Goal: Information Seeking & Learning: Find specific fact

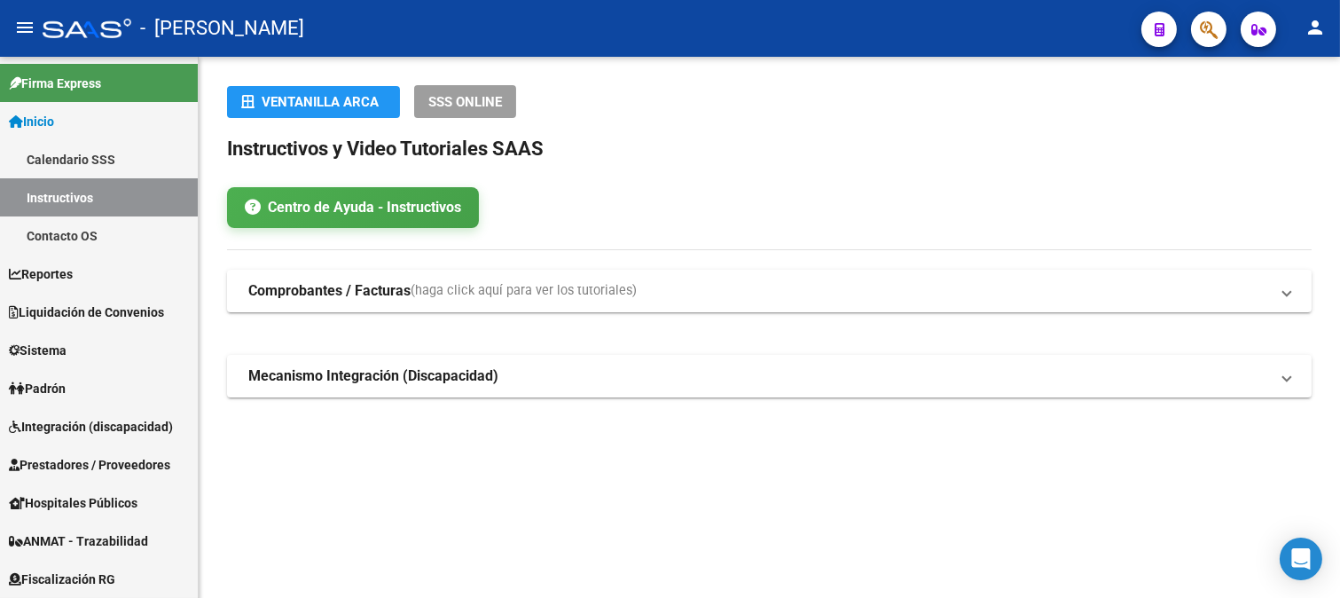
click at [1215, 23] on icon "button" at bounding box center [1209, 30] width 18 height 20
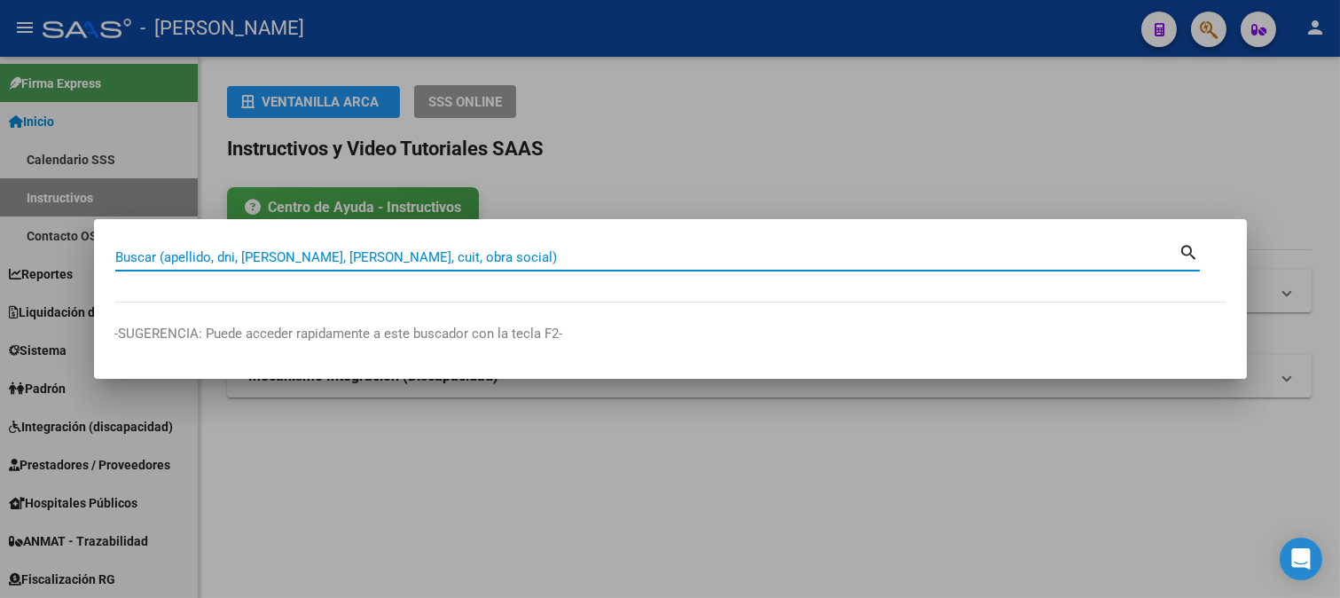
paste input "27136705"
type input "27136705"
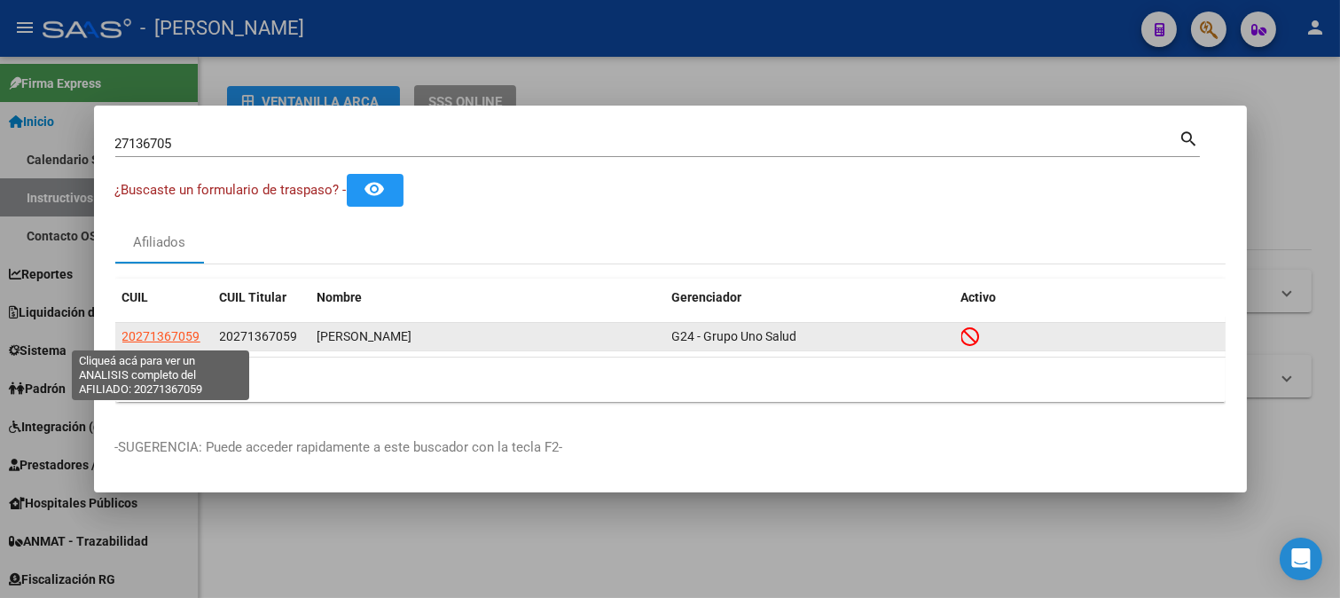
click at [153, 335] on span "20271367059" at bounding box center [161, 336] width 78 height 14
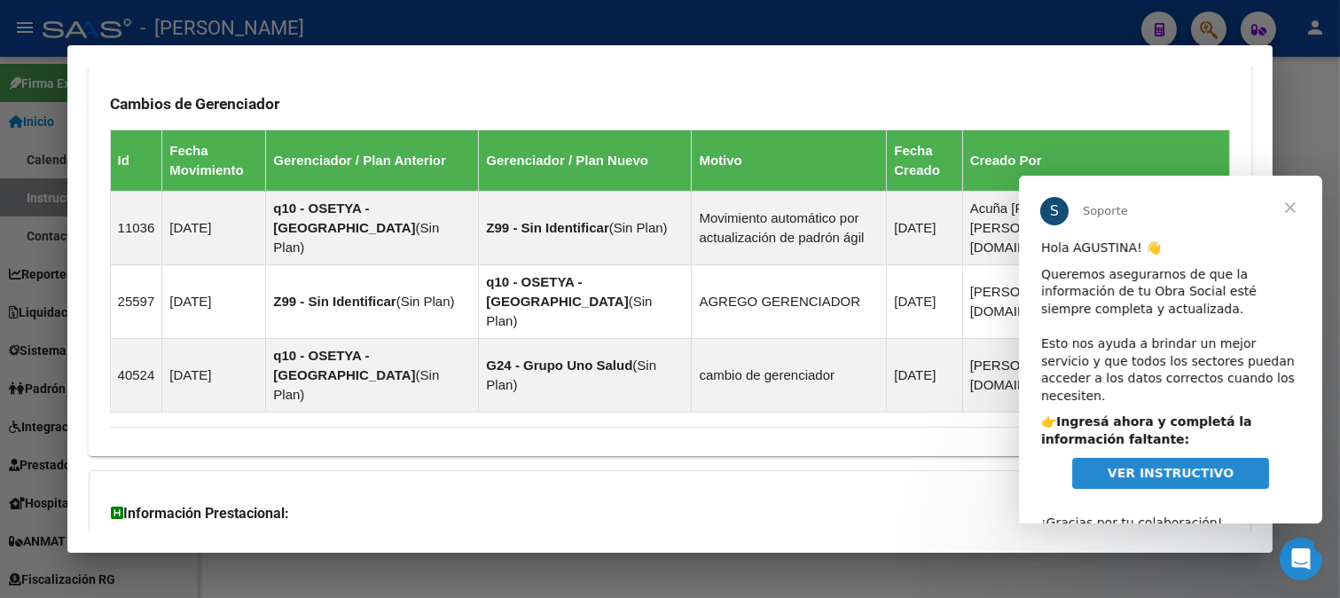
scroll to position [1351, 0]
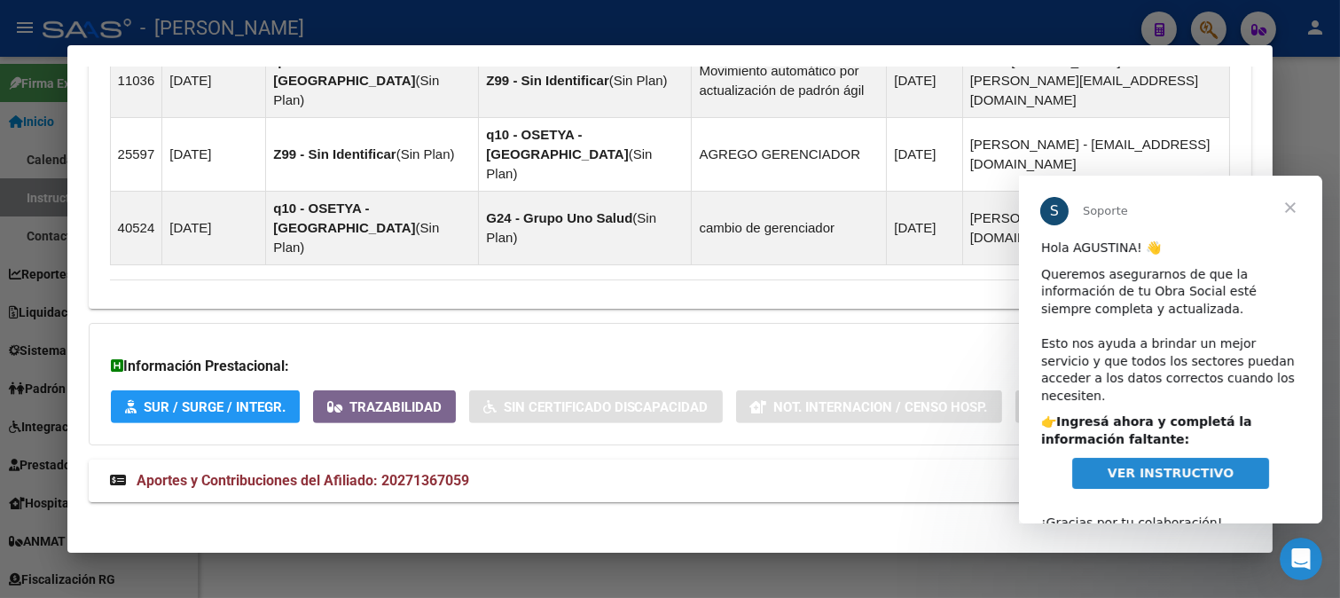
drag, startPoint x: 497, startPoint y: 482, endPoint x: 619, endPoint y: 402, distance: 146.1
click at [498, 482] on mat-panel-title "Aportes y Contribuciones del Afiliado: 20271367059" at bounding box center [660, 480] width 1100 height 21
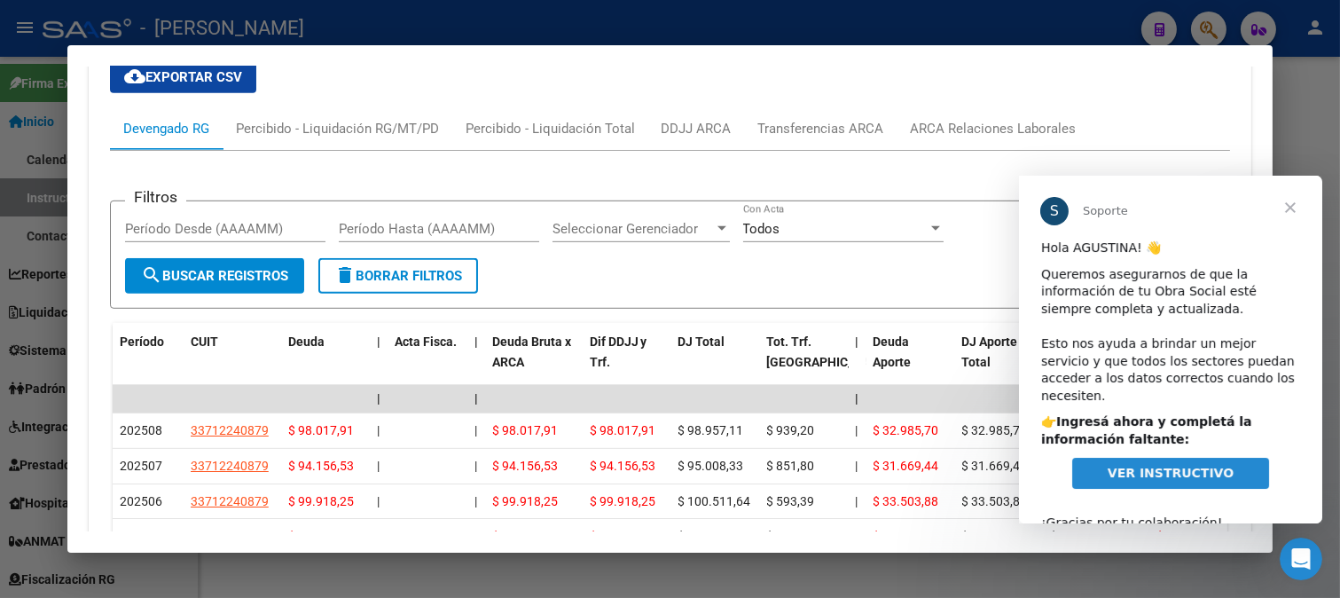
scroll to position [1849, 0]
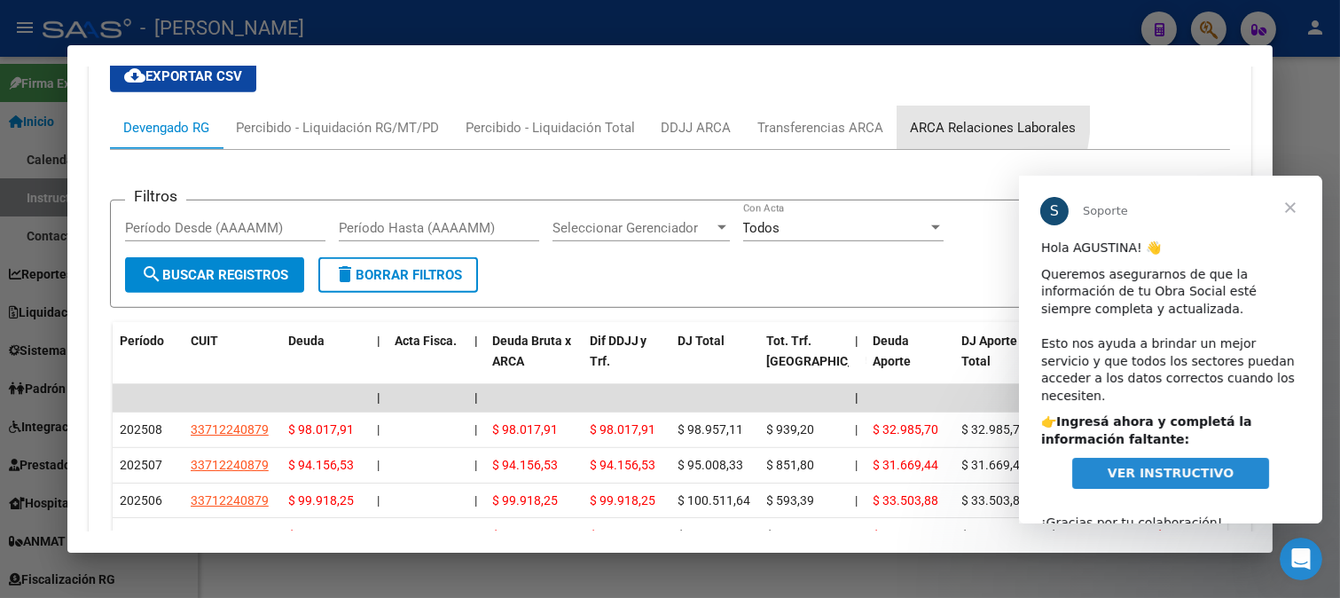
click at [917, 106] on div "ARCA Relaciones Laborales" at bounding box center [994, 127] width 192 height 43
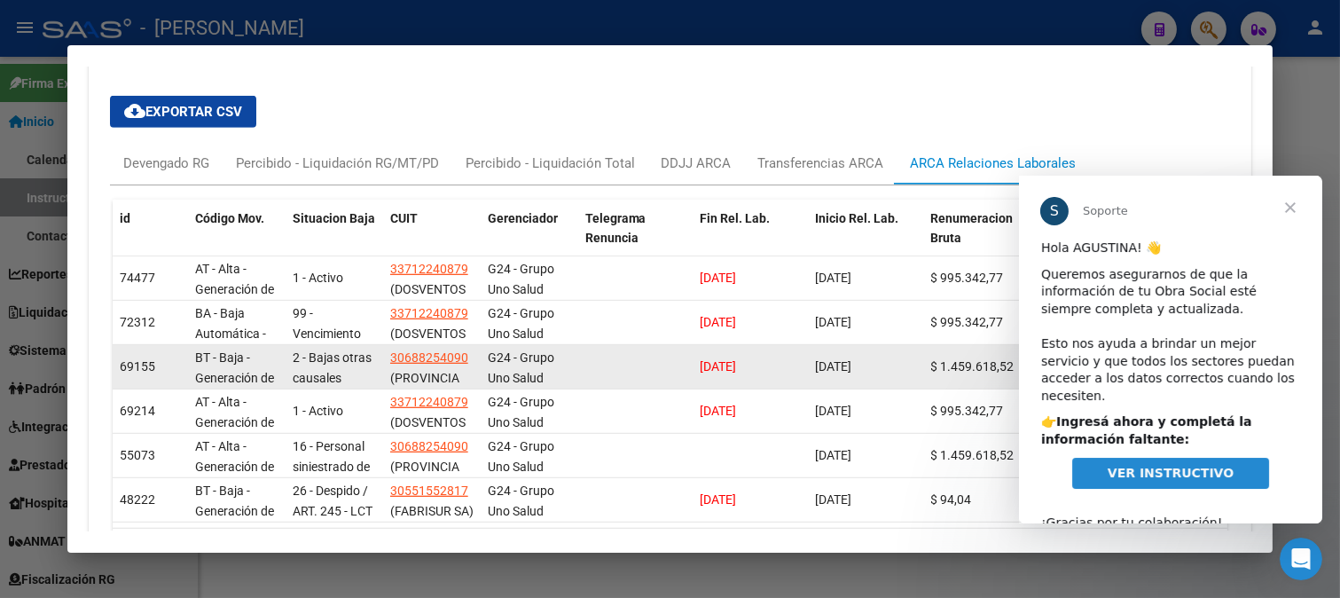
scroll to position [1715, 0]
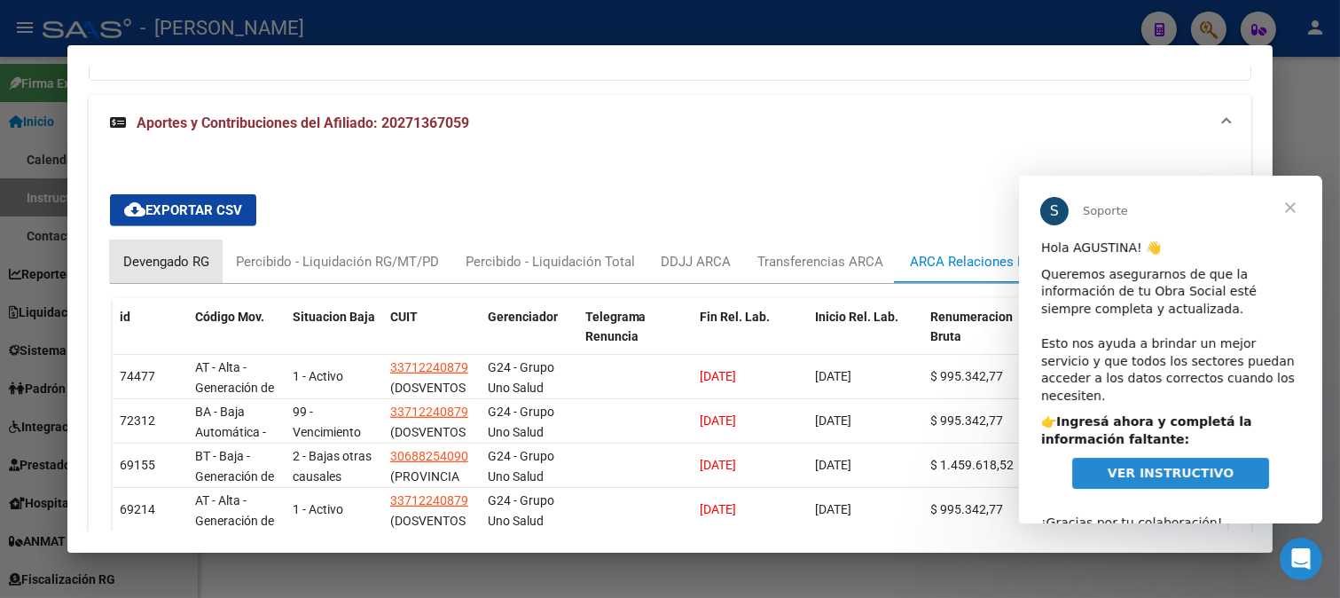
click at [163, 252] on div "Devengado RG" at bounding box center [166, 262] width 86 height 20
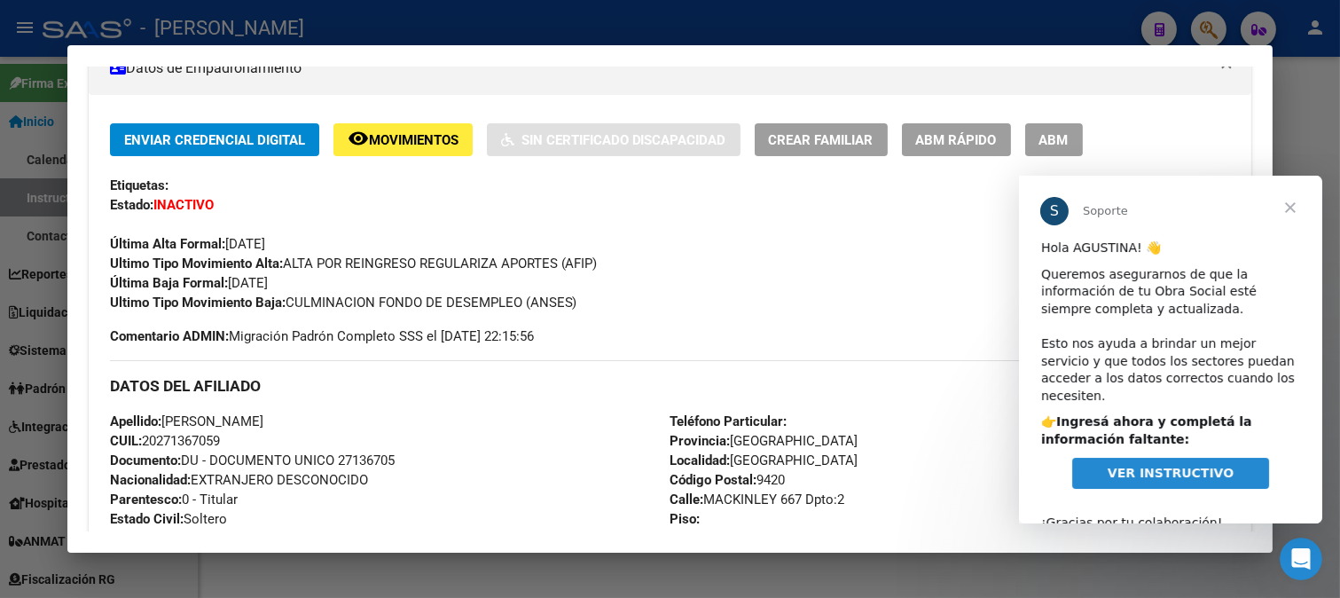
scroll to position [335, 0]
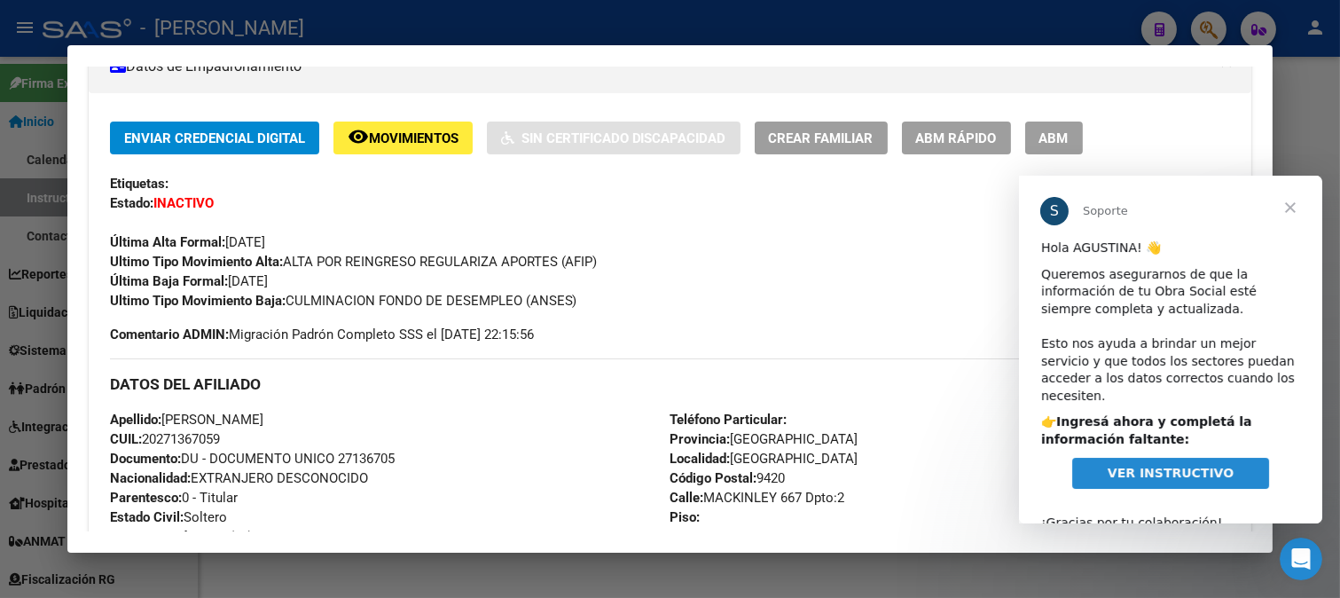
drag, startPoint x: 294, startPoint y: 302, endPoint x: 525, endPoint y: 307, distance: 230.7
click at [525, 307] on div "Ultimo Tipo Movimiento Baja: CULMINACION FONDO DE DESEMPLEO (ANSES)" at bounding box center [670, 301] width 1121 height 20
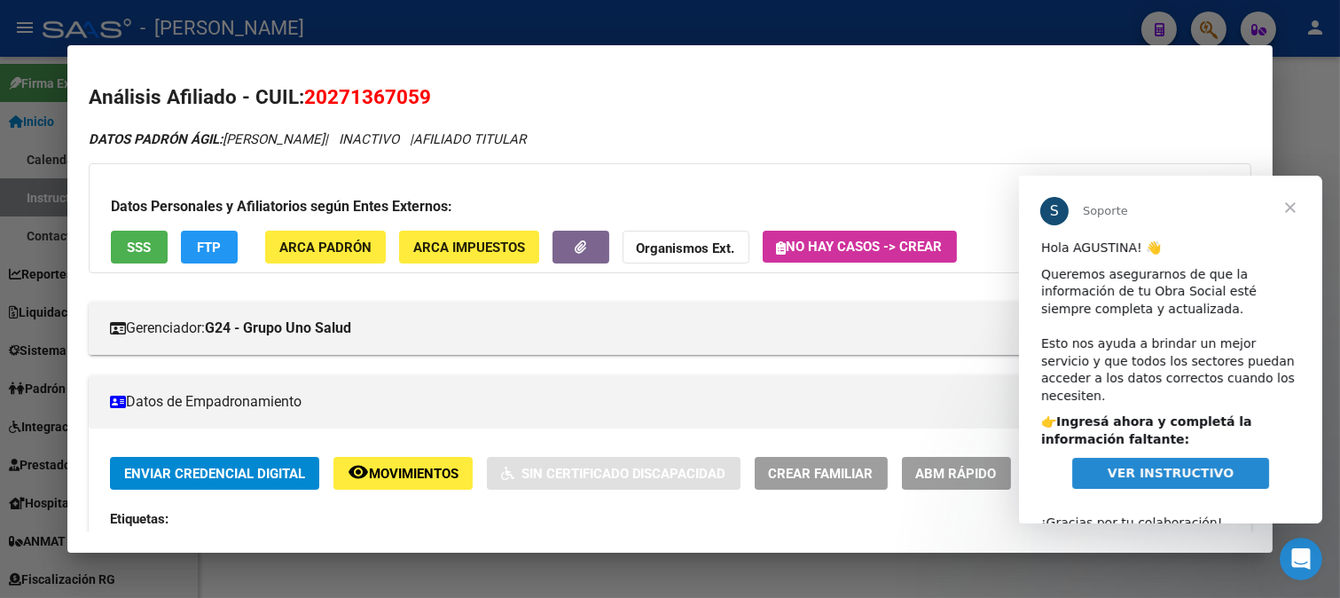
scroll to position [0, 0]
click at [358, 111] on h2 "Análisis Afiliado - CUIL: 20271367059" at bounding box center [671, 97] width 1164 height 30
click at [360, 107] on span "20271367059" at bounding box center [367, 96] width 127 height 23
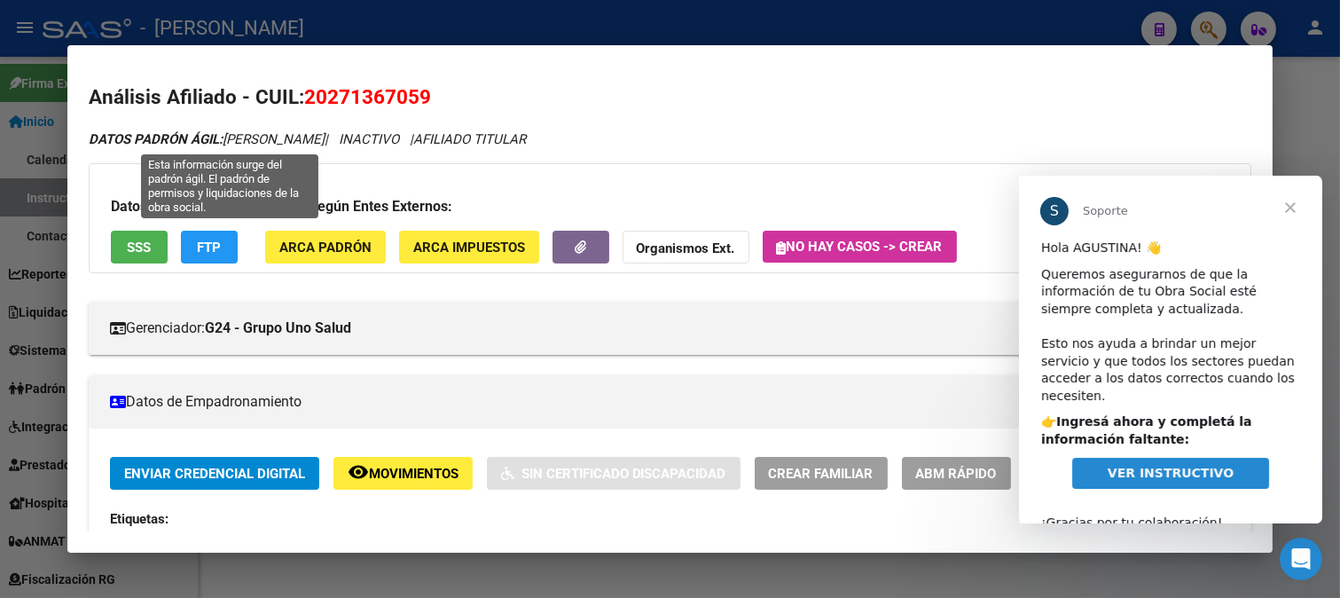
copy span "20271367059"
